Goal: Information Seeking & Learning: Learn about a topic

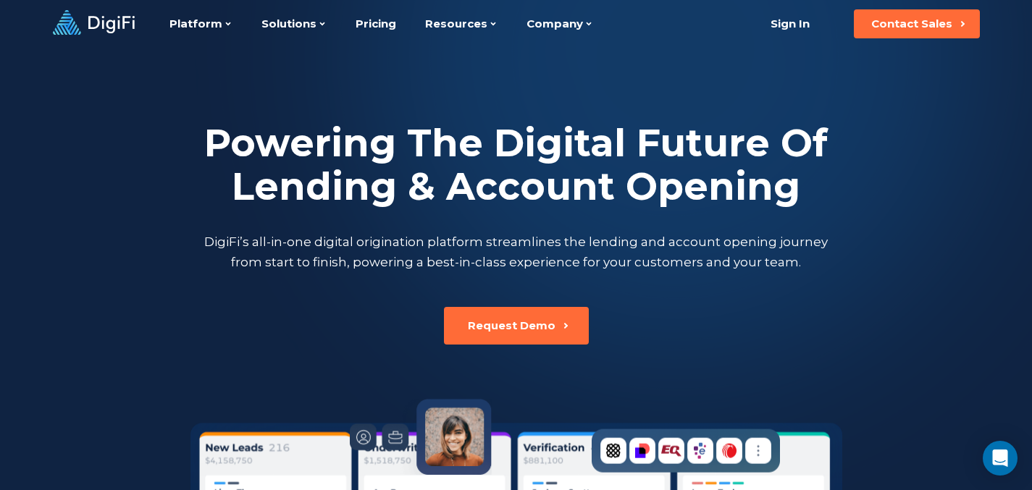
click at [332, 146] on h2 "Powering The Digital Future Of Lending & Account Opening" at bounding box center [516, 165] width 630 height 87
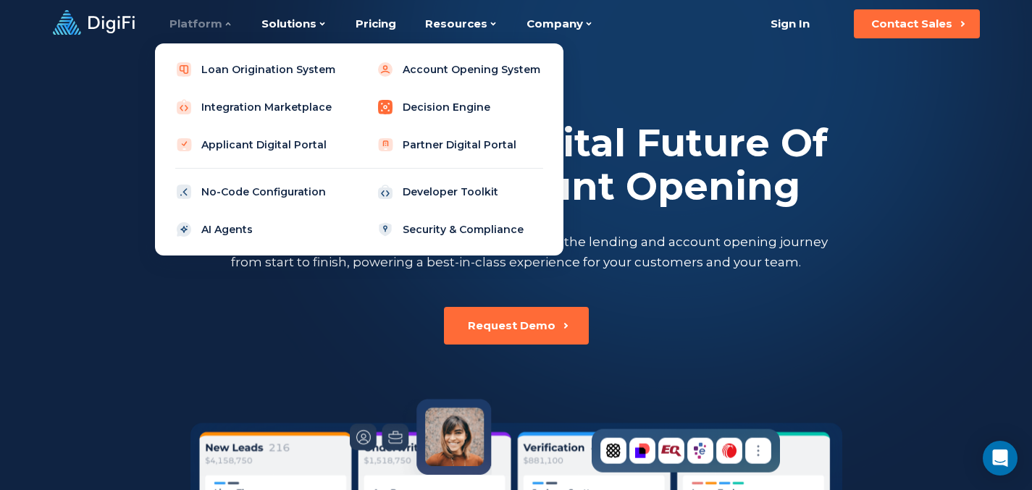
click at [421, 111] on link "Decision Engine" at bounding box center [460, 107] width 184 height 29
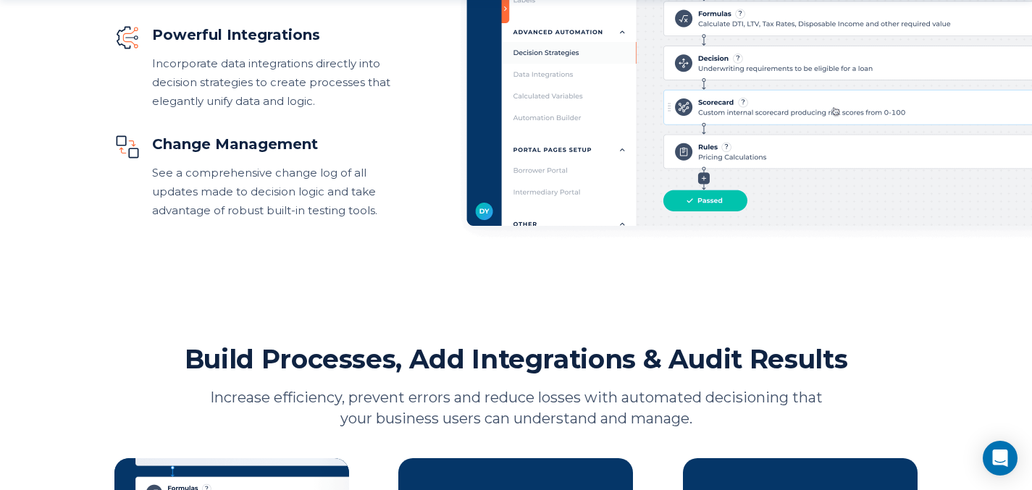
scroll to position [1071, 0]
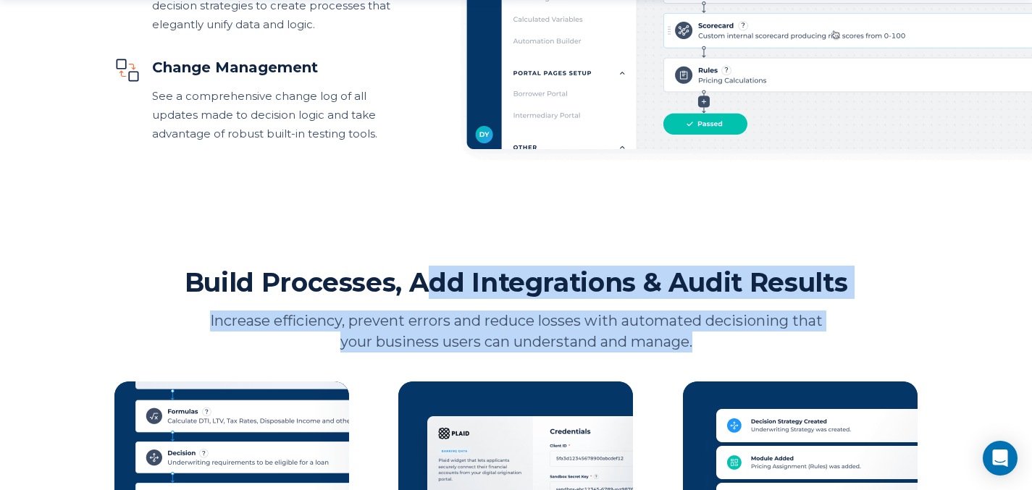
drag, startPoint x: 421, startPoint y: 281, endPoint x: 712, endPoint y: 334, distance: 295.8
click at [712, 333] on div "Build Processes, Add Integrations & Audit Results Increase efficiency, prevent …" at bounding box center [516, 309] width 804 height 87
click at [712, 334] on p "Increase efficiency, prevent errors and reduce losses with automated decisionin…" at bounding box center [516, 332] width 630 height 42
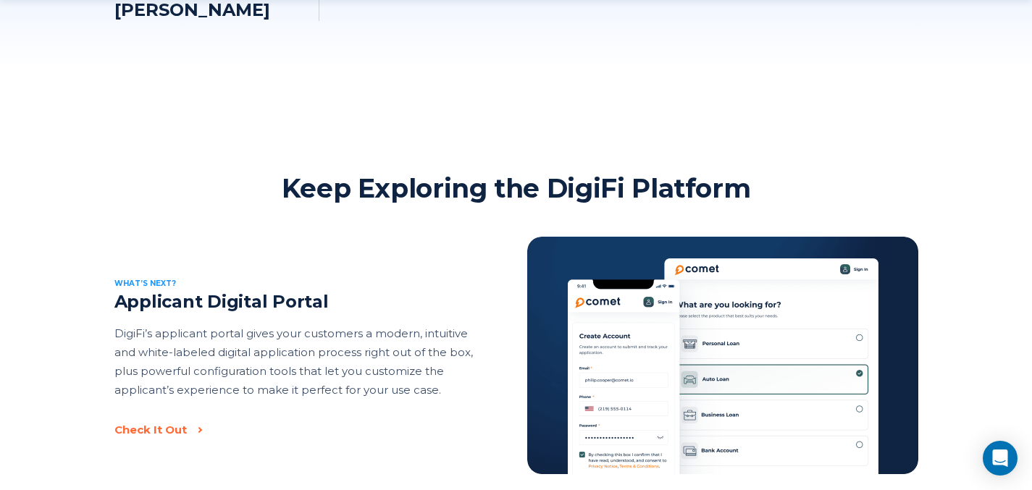
scroll to position [2121, 0]
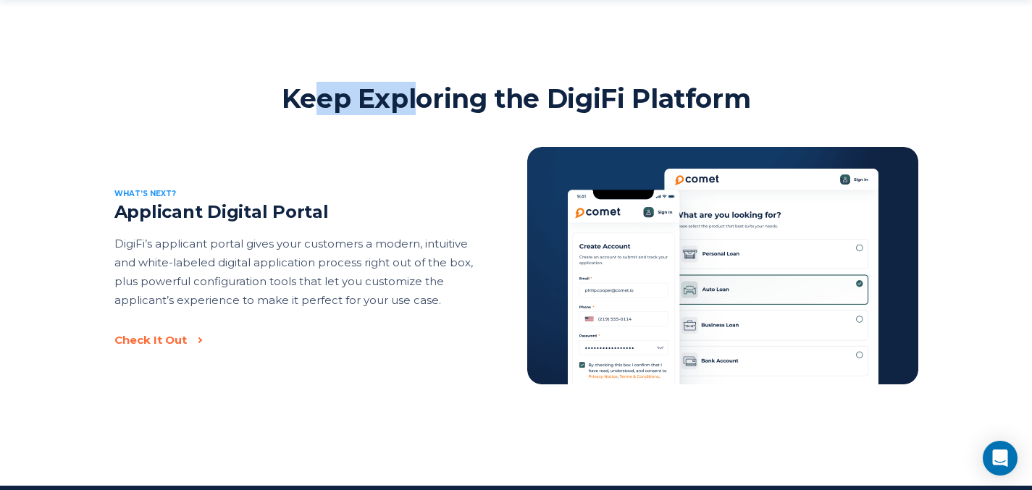
drag, startPoint x: 309, startPoint y: 96, endPoint x: 416, endPoint y: 102, distance: 106.6
click at [416, 102] on h2 "Keep Exploring the DigiFi Platform" at bounding box center [516, 98] width 469 height 33
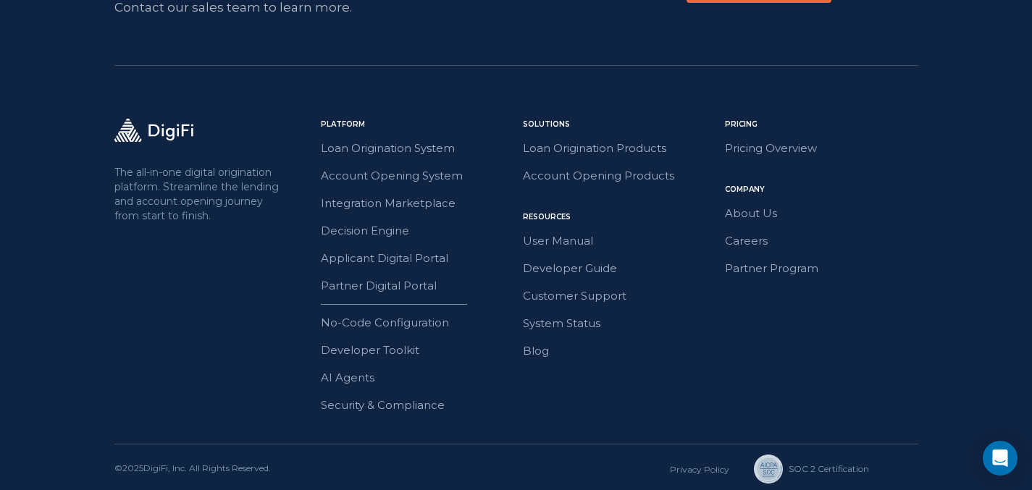
scroll to position [2702, 0]
